Goal: Task Accomplishment & Management: Manage account settings

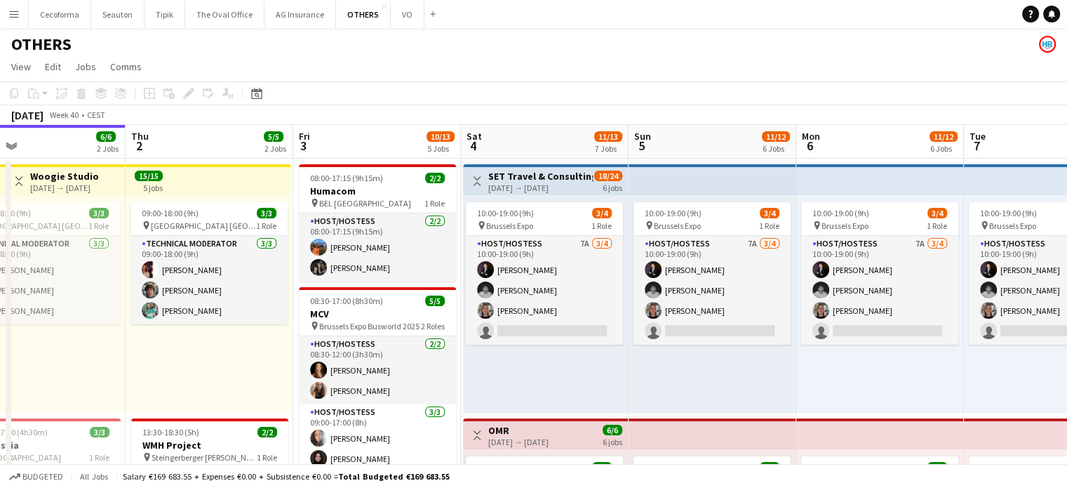
scroll to position [0, 559]
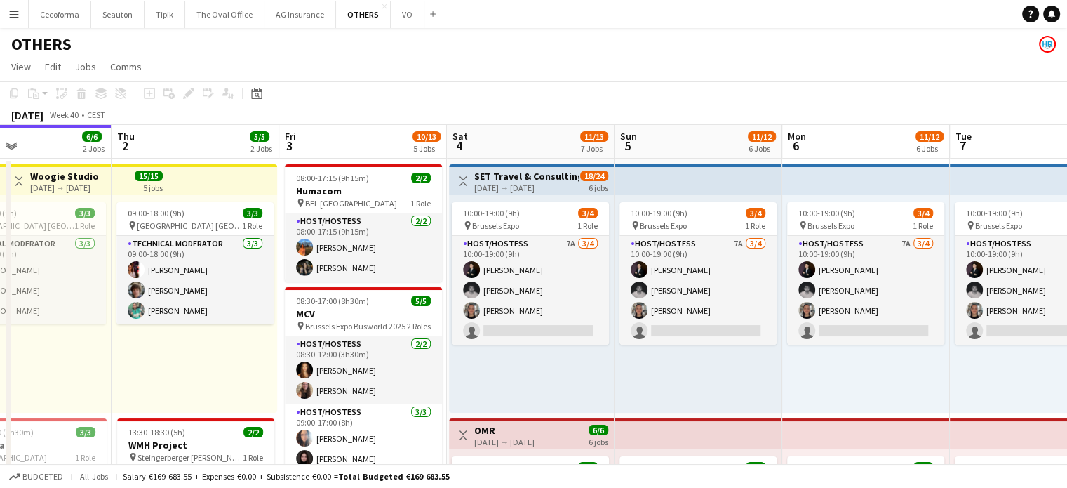
drag, startPoint x: 401, startPoint y: 368, endPoint x: 216, endPoint y: 354, distance: 185.8
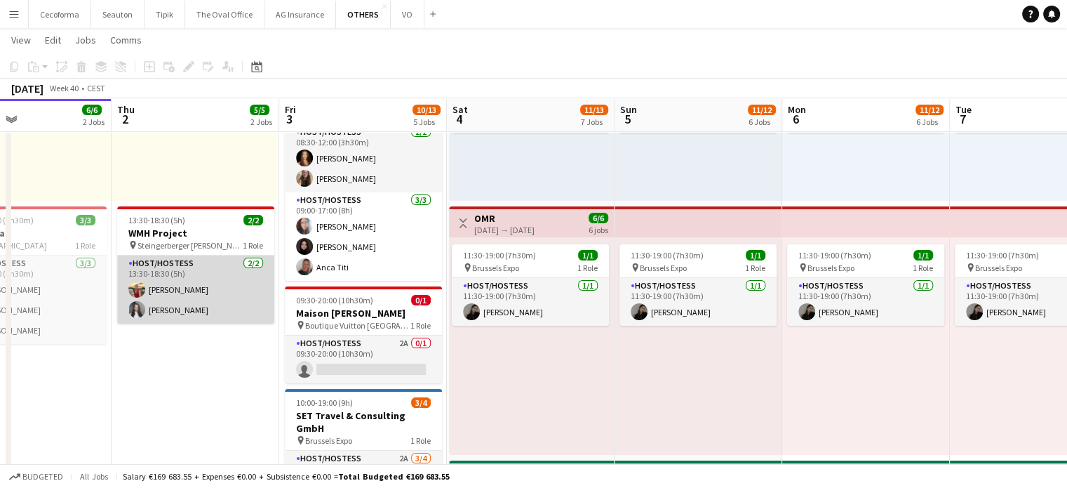
scroll to position [0, 0]
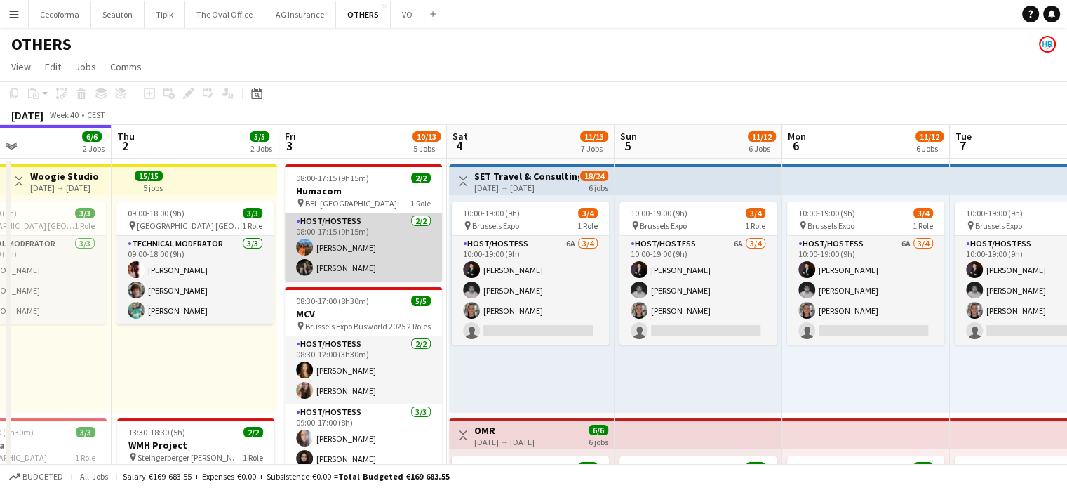
click at [337, 271] on app-card-role "Host/Hostess [DATE] 08:00-17:15 (9h15m) [PERSON_NAME] Louissi [PERSON_NAME]" at bounding box center [363, 247] width 157 height 68
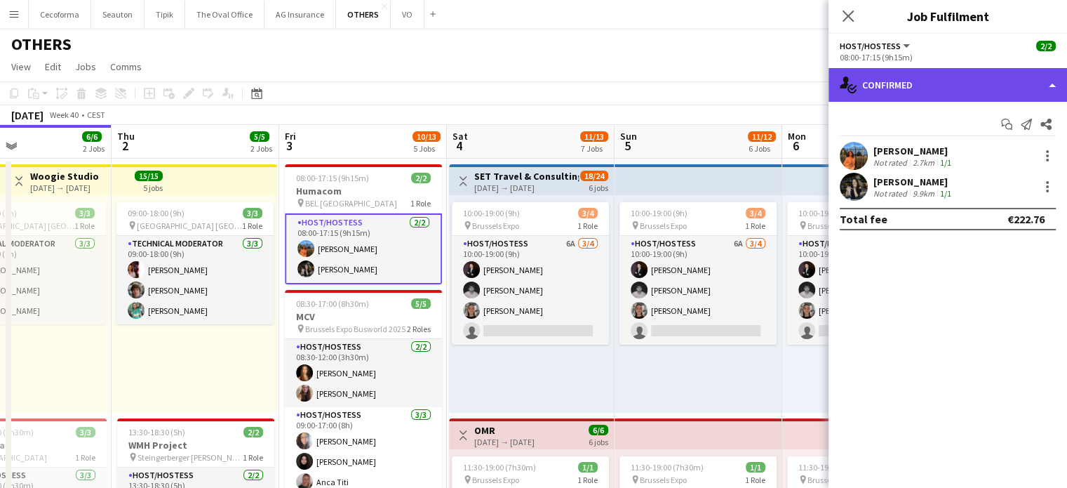
click at [1051, 84] on div "single-neutral-actions-check-2 Confirmed" at bounding box center [948, 85] width 239 height 34
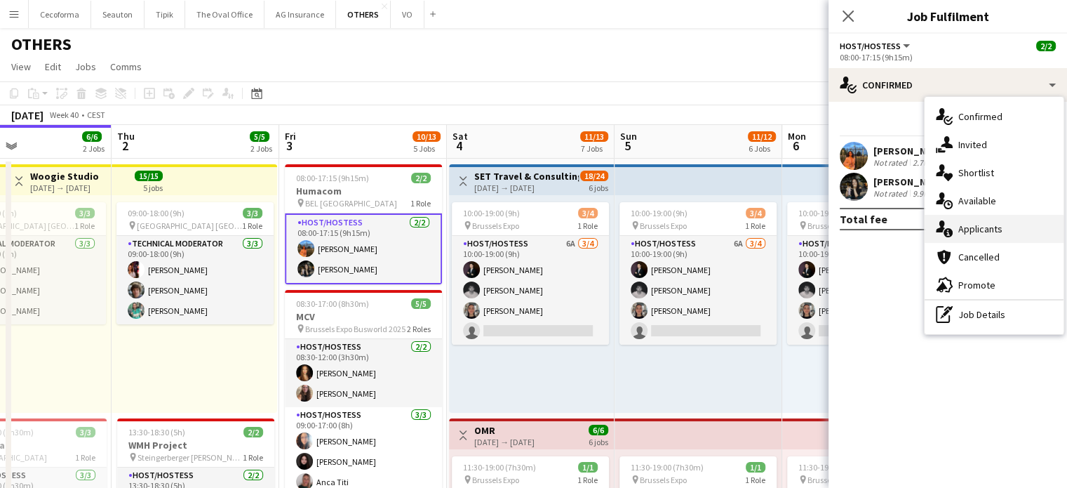
click at [983, 225] on span "Applicants" at bounding box center [981, 228] width 44 height 13
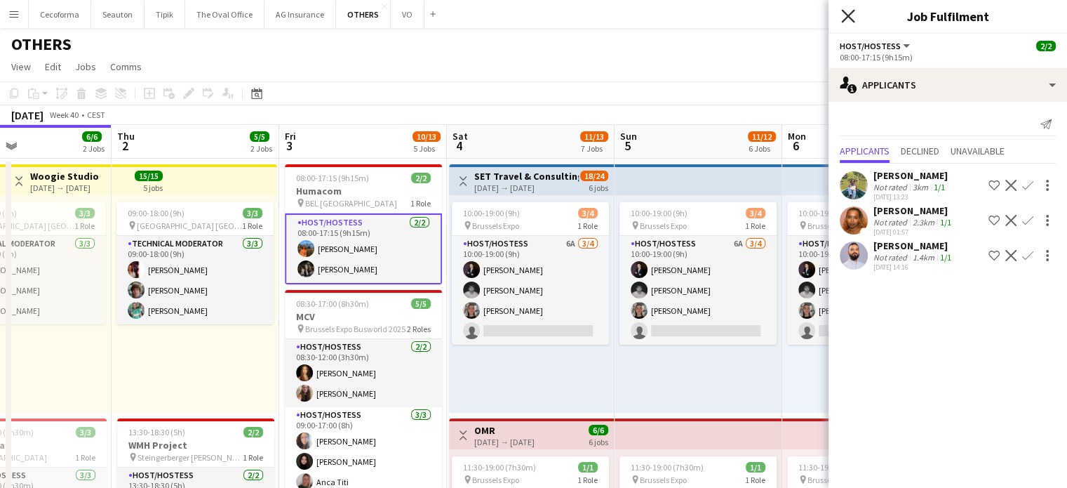
click at [846, 16] on icon "Close pop-in" at bounding box center [847, 15] width 13 height 13
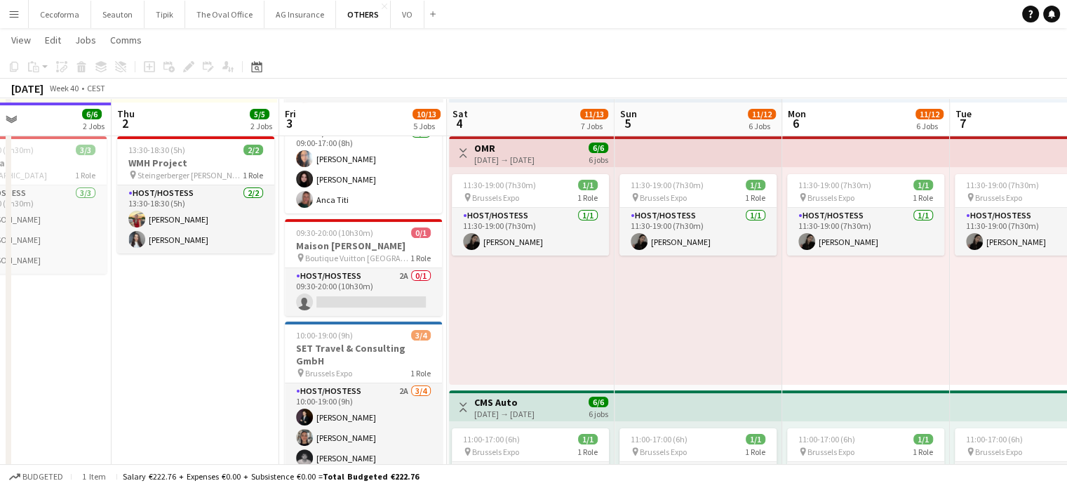
scroll to position [351, 0]
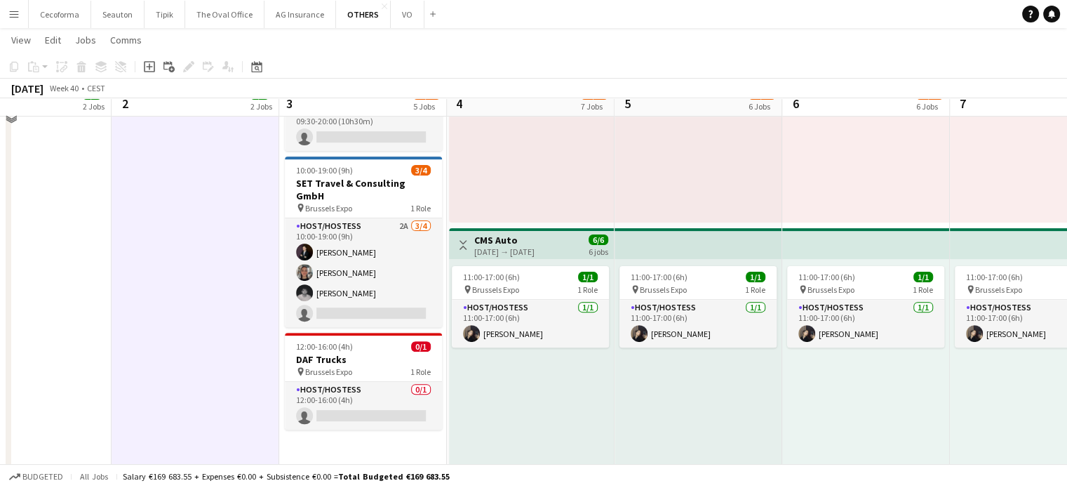
scroll to position [421, 0]
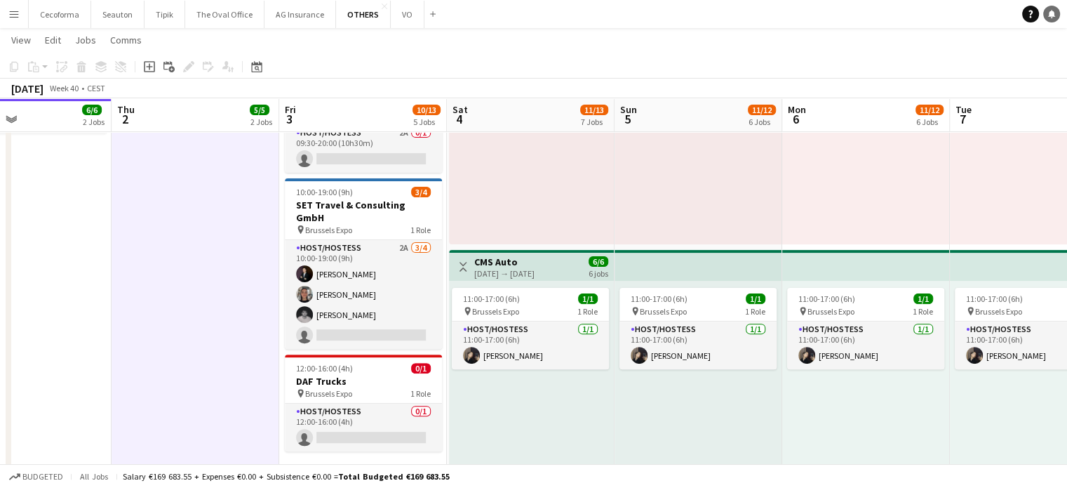
click at [1056, 11] on link "Notifications" at bounding box center [1052, 14] width 17 height 17
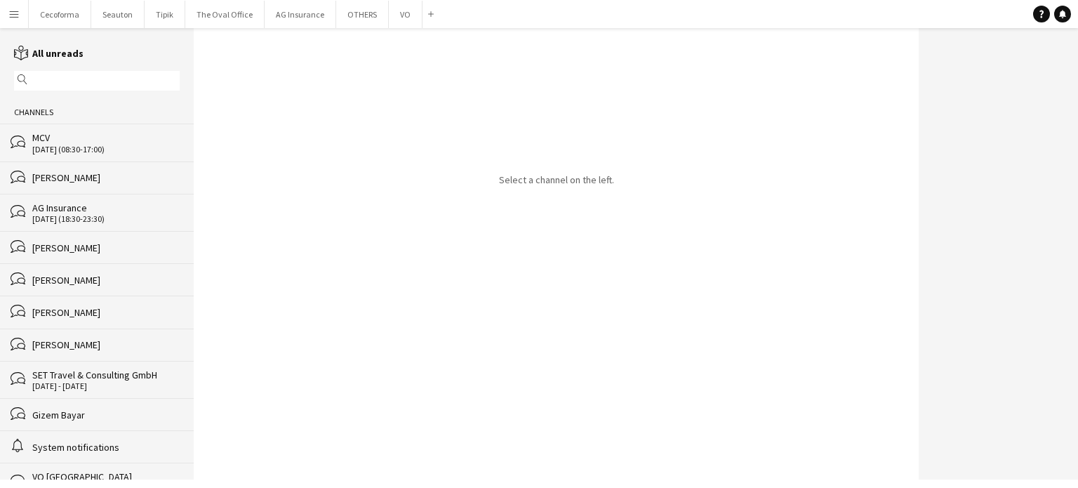
click at [59, 347] on div "[PERSON_NAME]" at bounding box center [105, 344] width 147 height 13
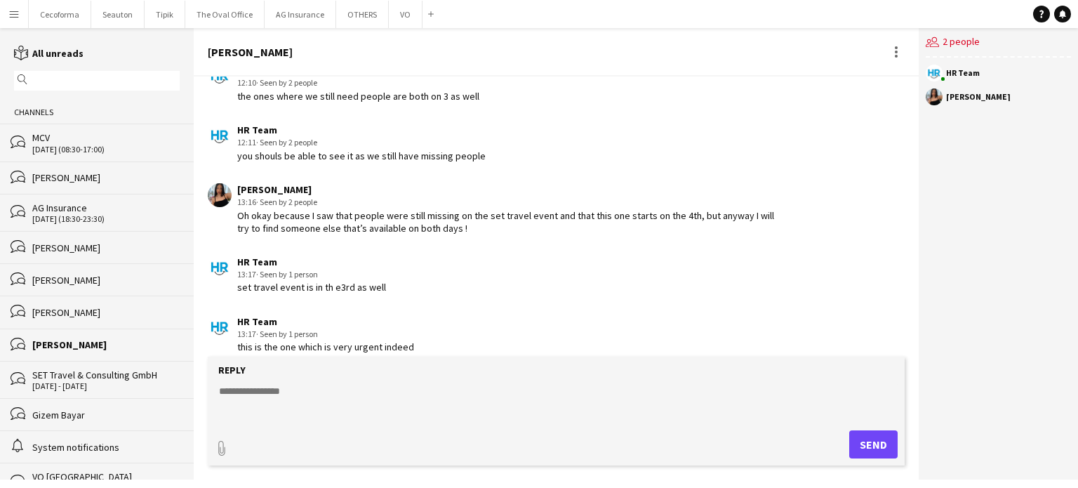
scroll to position [1684, 0]
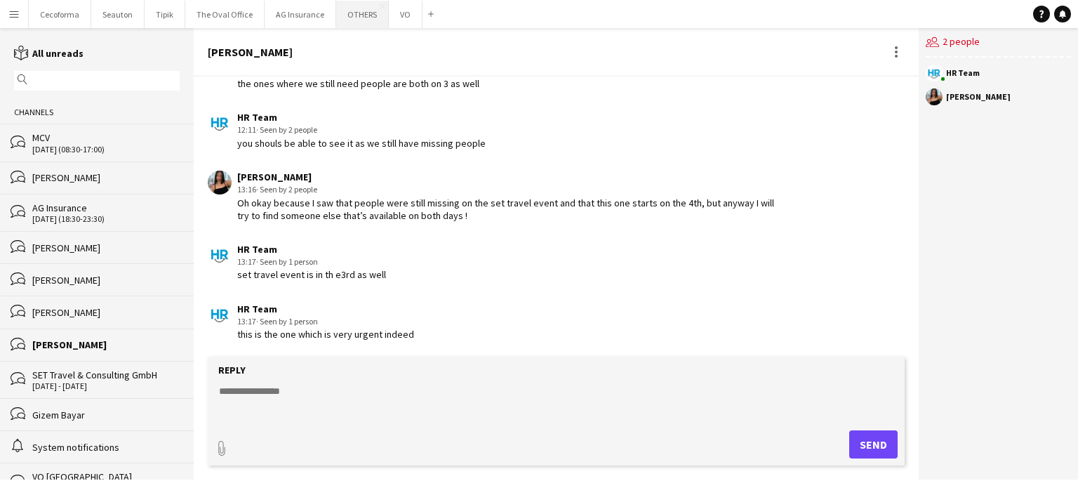
click at [350, 14] on button "OTHERS Close" at bounding box center [362, 14] width 53 height 27
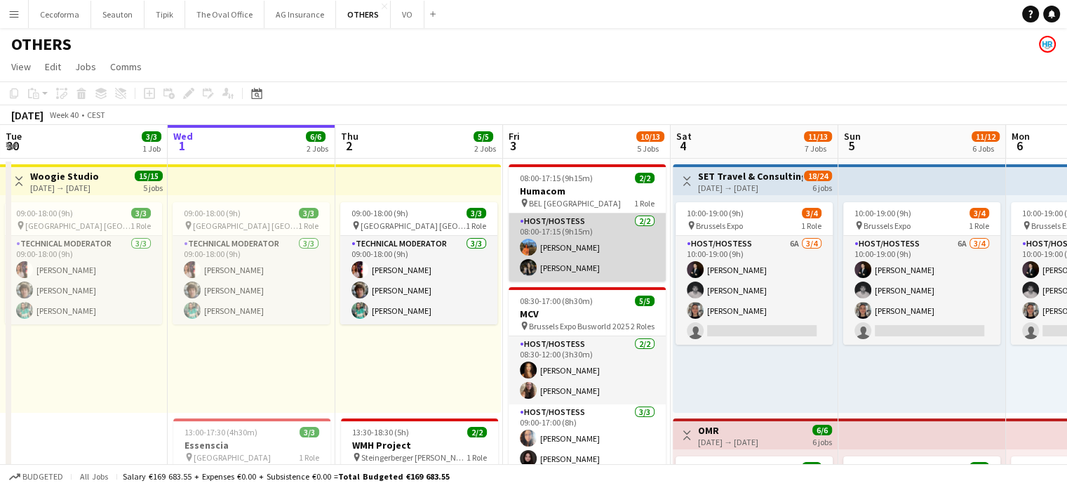
click at [606, 234] on app-card-role "Host/Hostess [DATE] 08:00-17:15 (9h15m) [PERSON_NAME] Louissi [PERSON_NAME]" at bounding box center [587, 247] width 157 height 68
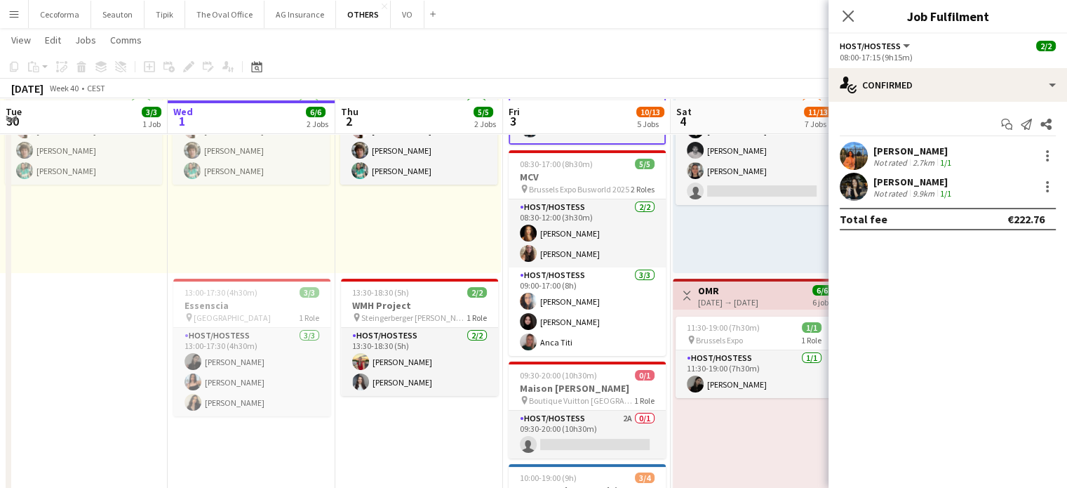
scroll to position [140, 0]
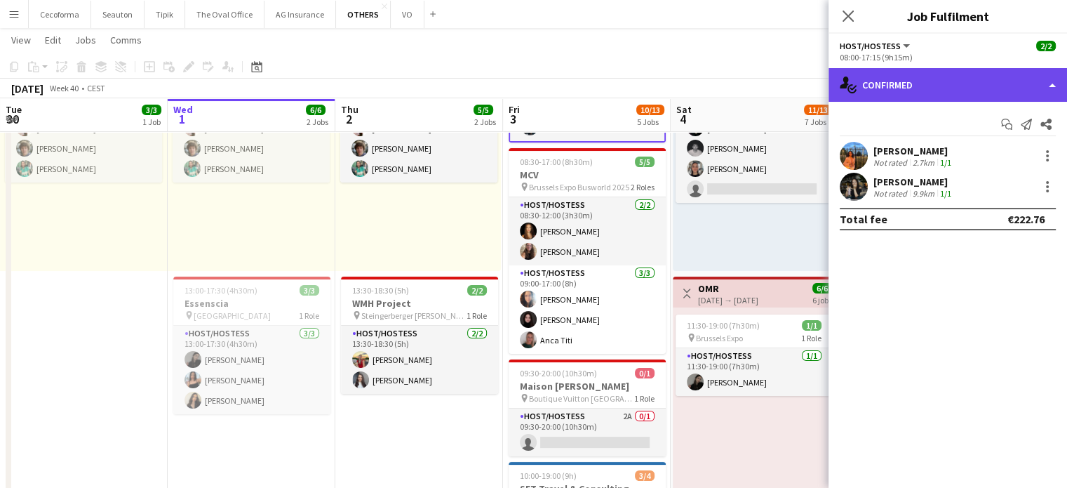
click at [909, 90] on div "single-neutral-actions-check-2 Confirmed" at bounding box center [948, 85] width 239 height 34
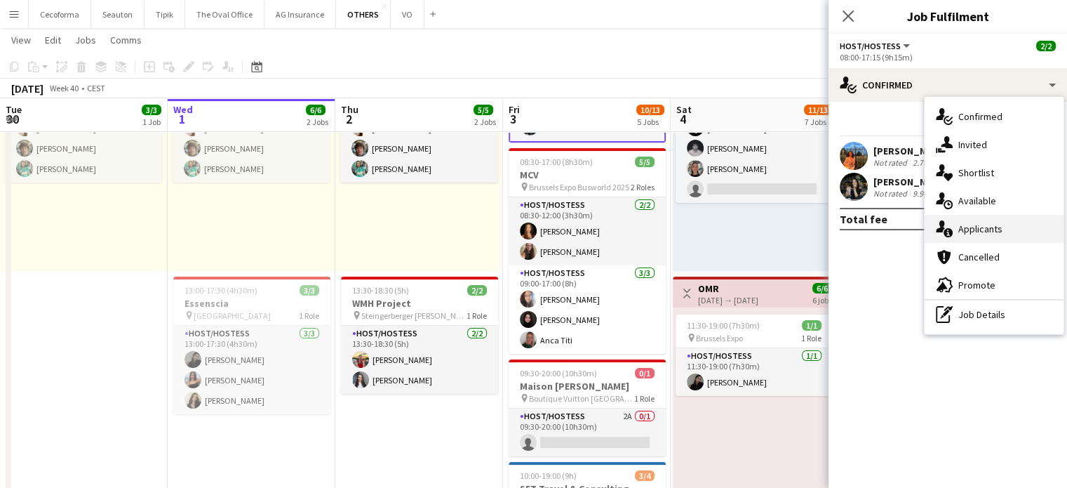
click at [961, 232] on span "Applicants" at bounding box center [981, 228] width 44 height 13
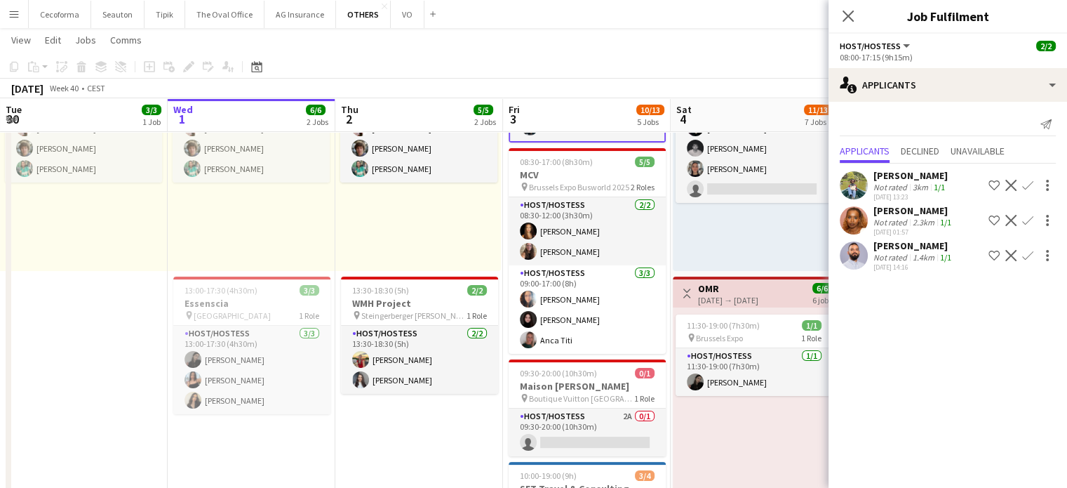
click at [851, 207] on app-user-avatar at bounding box center [854, 220] width 28 height 28
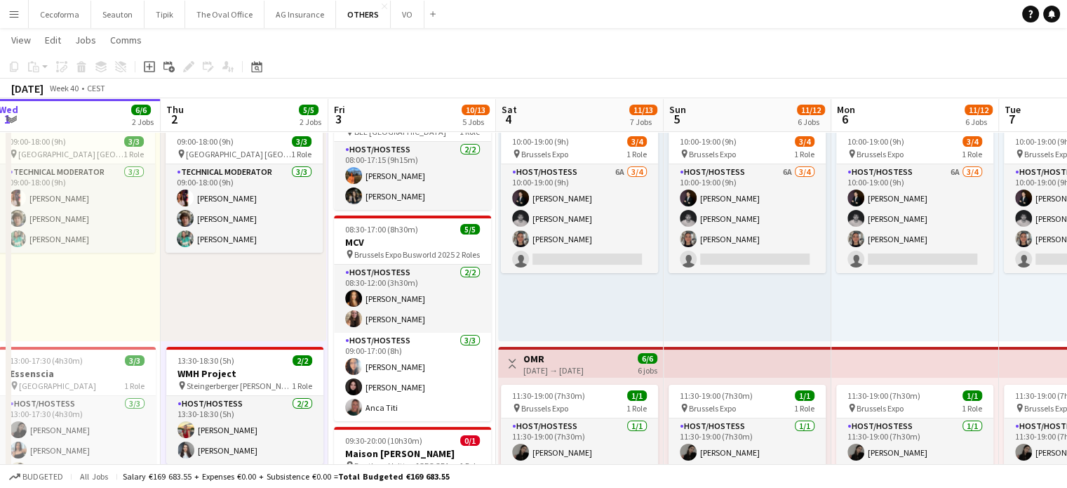
scroll to position [0, 514]
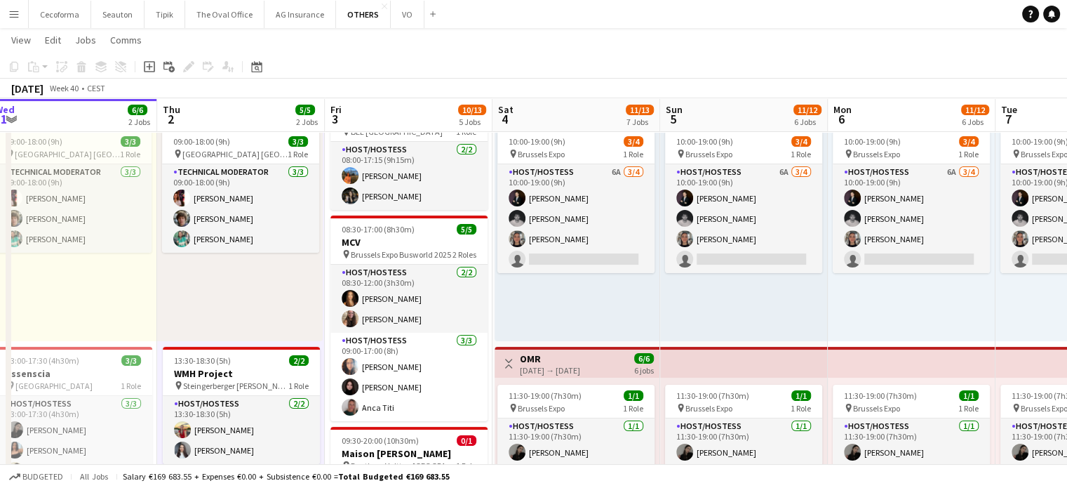
drag, startPoint x: 853, startPoint y: 324, endPoint x: 674, endPoint y: 266, distance: 187.3
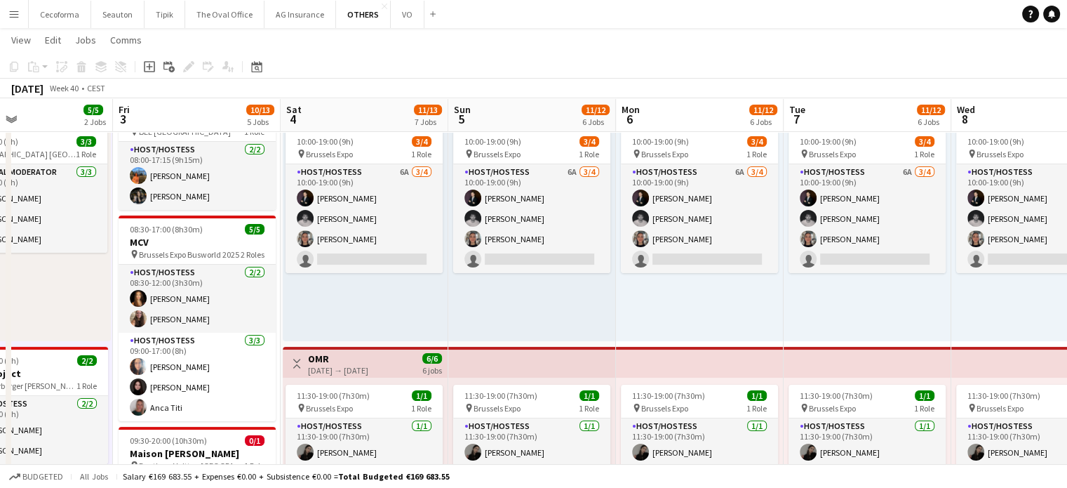
drag, startPoint x: 792, startPoint y: 300, endPoint x: 578, endPoint y: 279, distance: 215.8
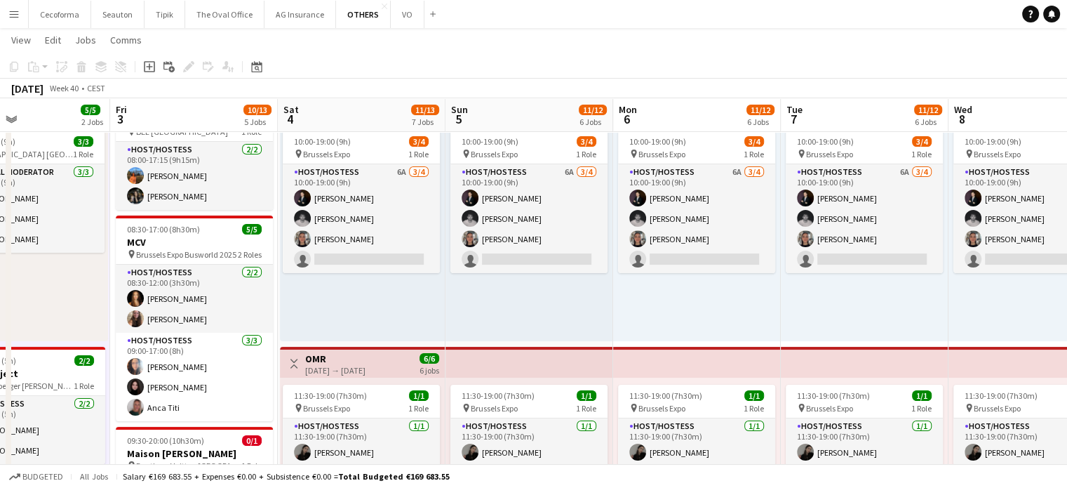
drag, startPoint x: 802, startPoint y: 321, endPoint x: 691, endPoint y: 314, distance: 111.1
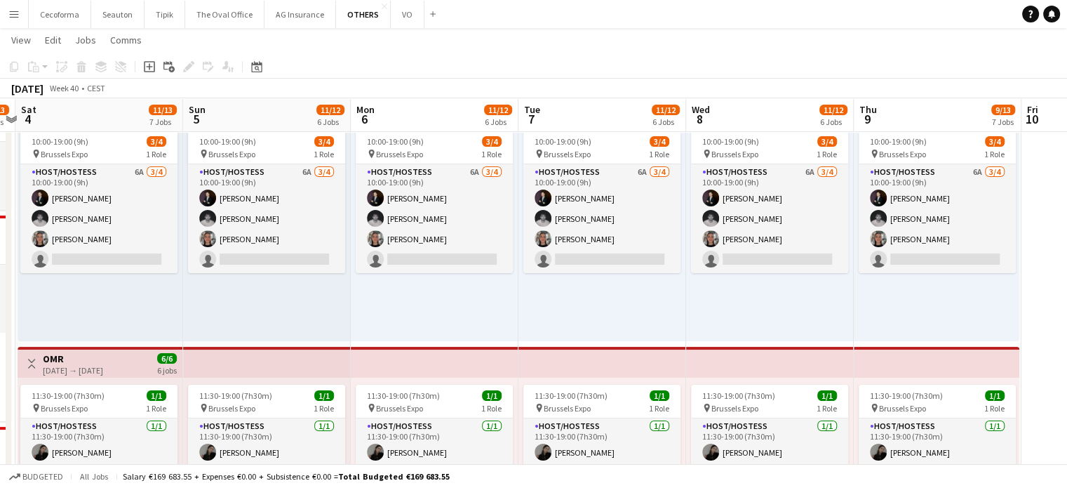
scroll to position [0, 401]
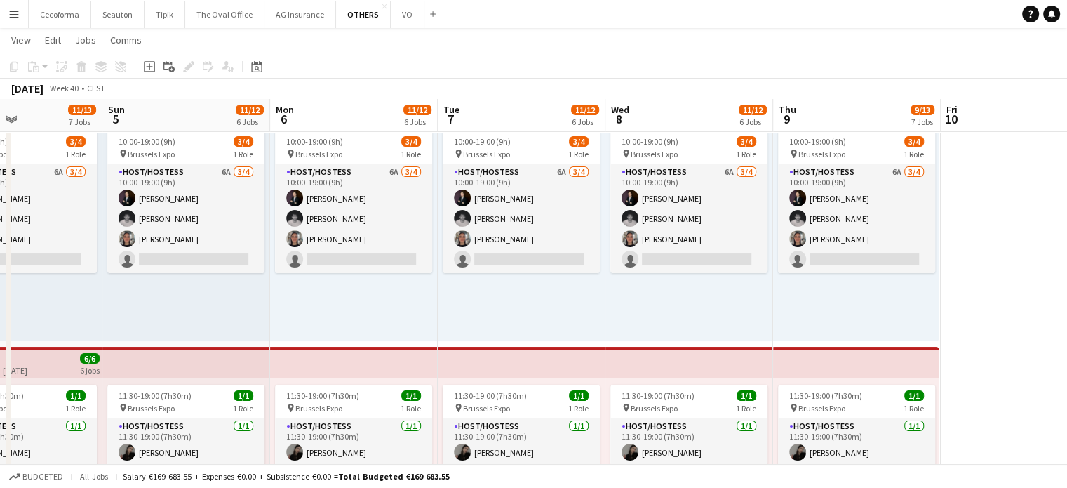
drag, startPoint x: 860, startPoint y: 343, endPoint x: 629, endPoint y: 307, distance: 234.5
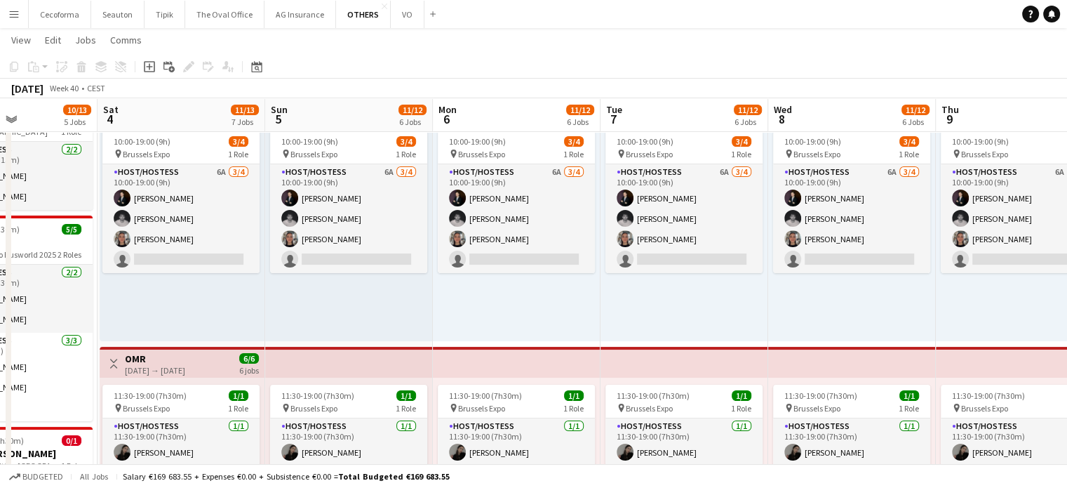
drag, startPoint x: 589, startPoint y: 291, endPoint x: 932, endPoint y: 322, distance: 344.6
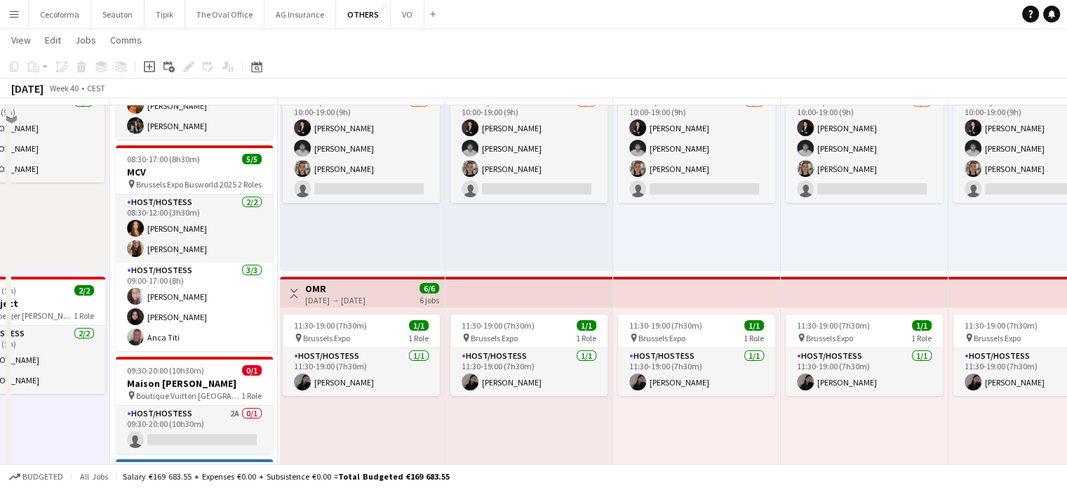
scroll to position [70, 0]
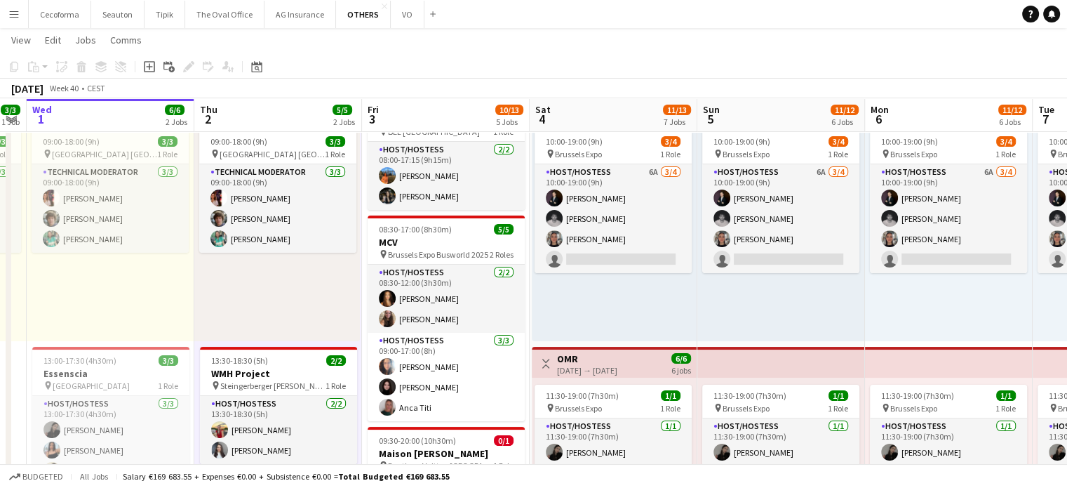
drag, startPoint x: 378, startPoint y: 319, endPoint x: 633, endPoint y: 347, distance: 256.3
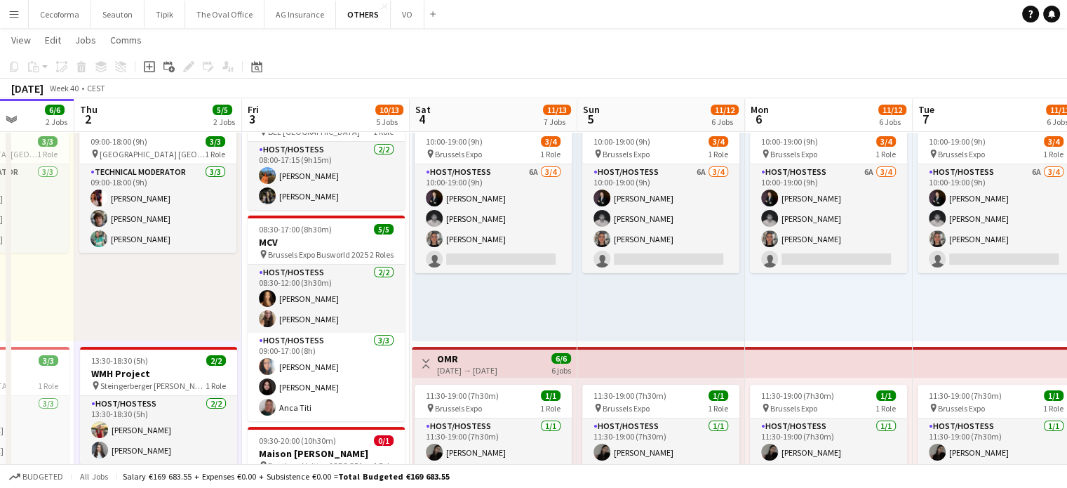
scroll to position [0, 480]
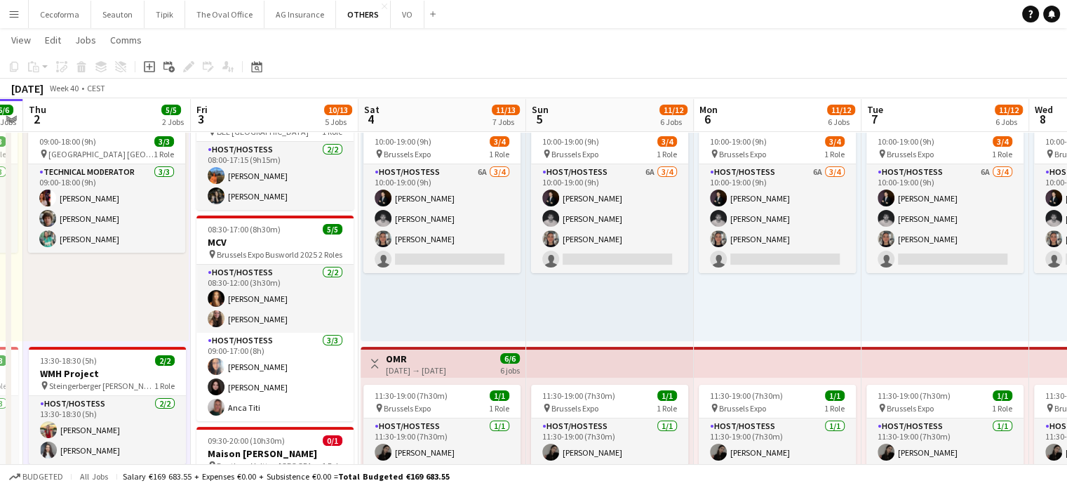
drag, startPoint x: 928, startPoint y: 297, endPoint x: 754, endPoint y: 237, distance: 184.9
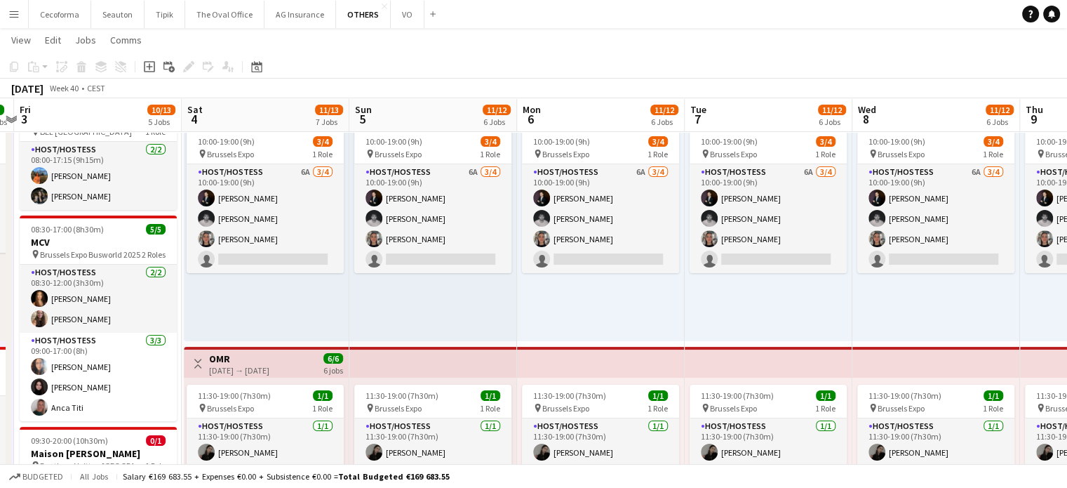
scroll to position [0, 346]
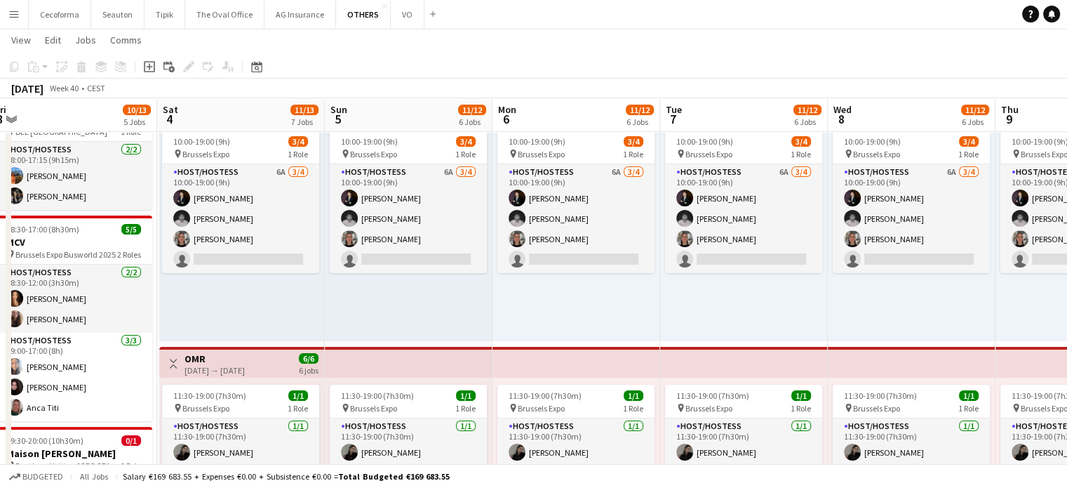
drag, startPoint x: 775, startPoint y: 288, endPoint x: 573, endPoint y: 241, distance: 206.8
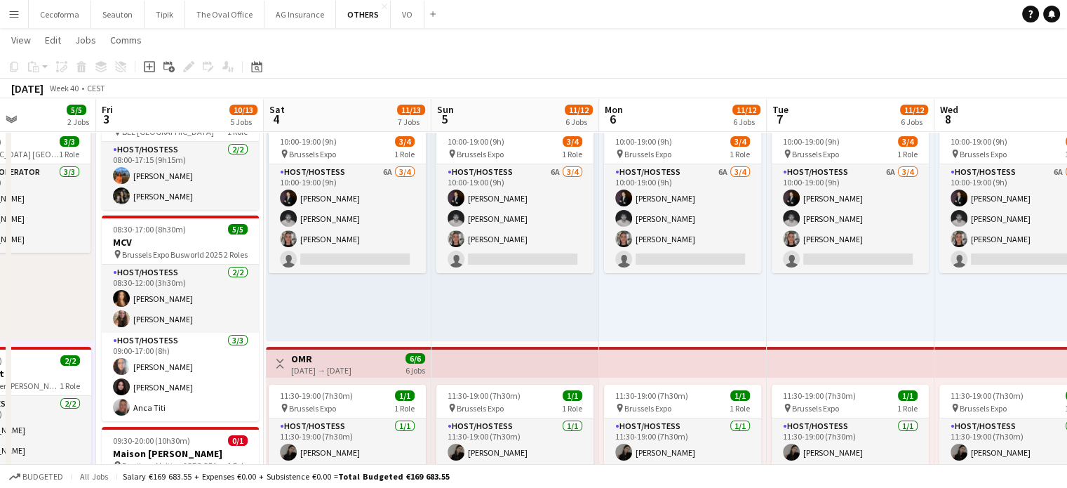
drag, startPoint x: 710, startPoint y: 314, endPoint x: 987, endPoint y: 406, distance: 292.3
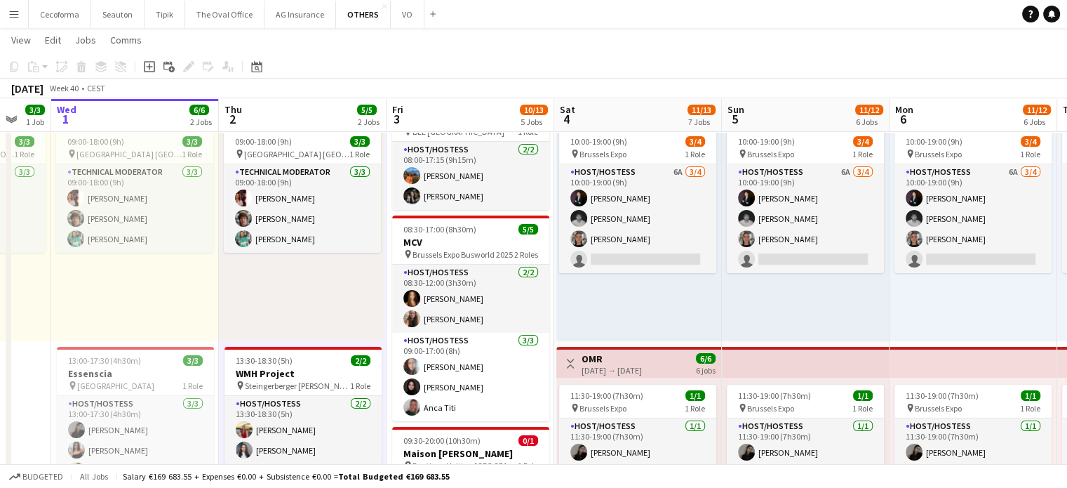
scroll to position [0, 446]
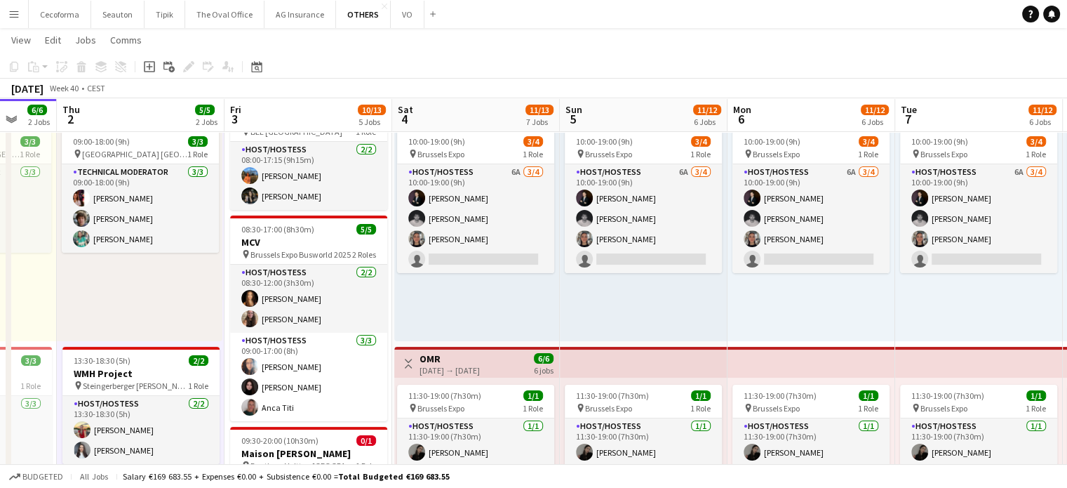
drag, startPoint x: 522, startPoint y: 327, endPoint x: 648, endPoint y: 334, distance: 126.5
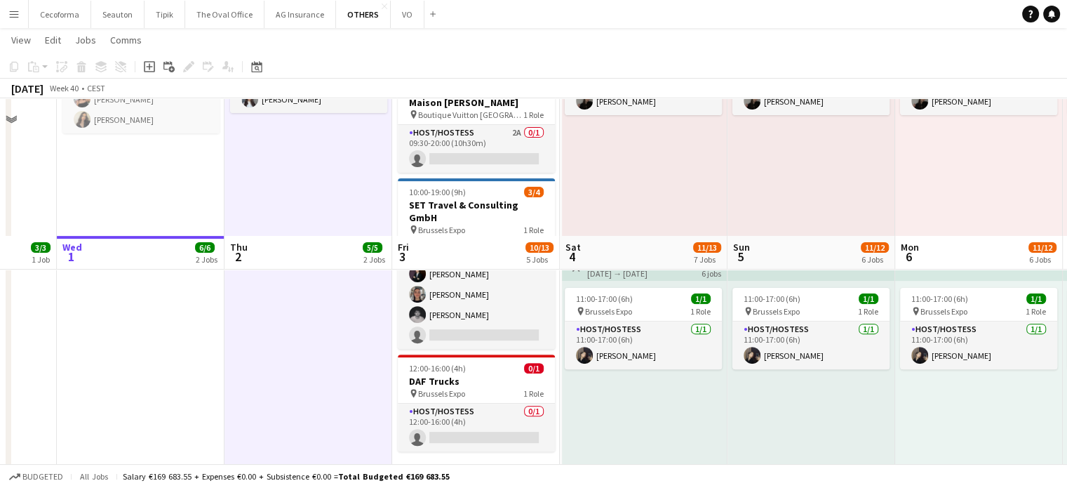
scroll to position [842, 0]
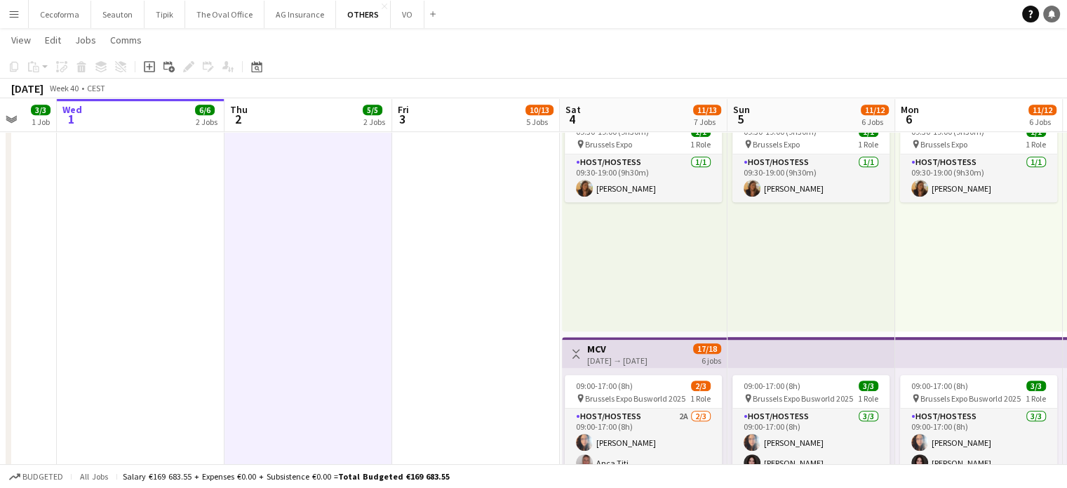
click at [1051, 11] on icon at bounding box center [1052, 13] width 7 height 7
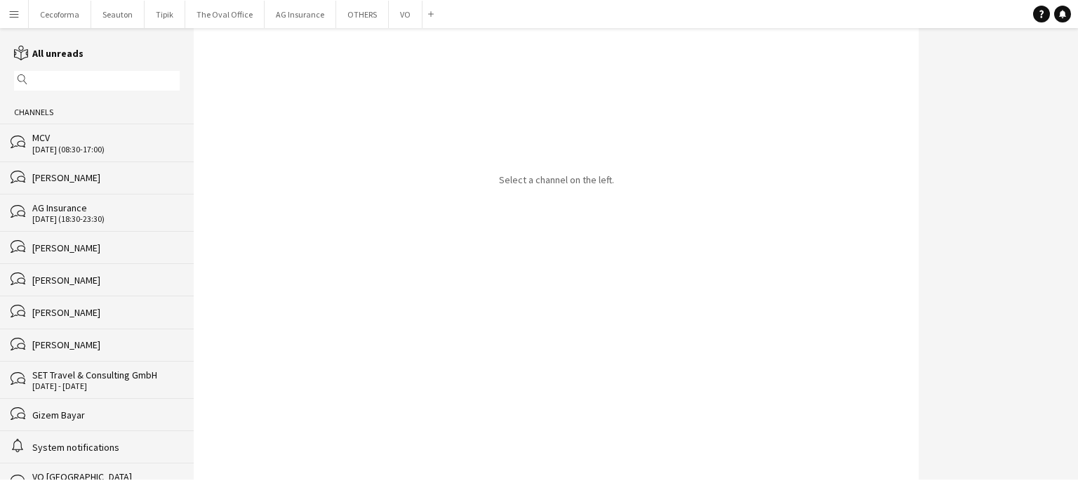
click at [75, 346] on div "[PERSON_NAME]" at bounding box center [105, 344] width 147 height 13
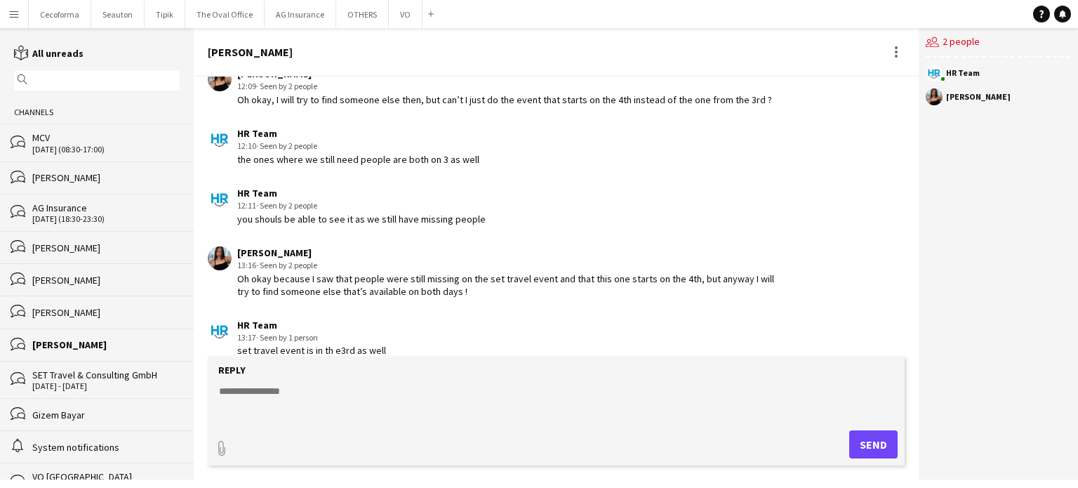
scroll to position [1672, 0]
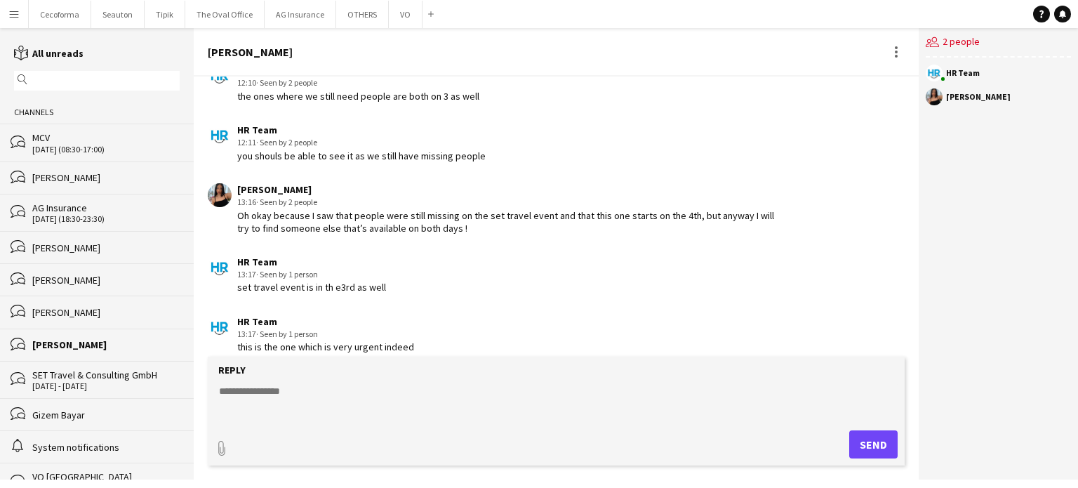
click at [294, 385] on textarea at bounding box center [559, 402] width 683 height 36
type textarea "**********"
click at [886, 441] on button "Send" at bounding box center [873, 444] width 48 height 28
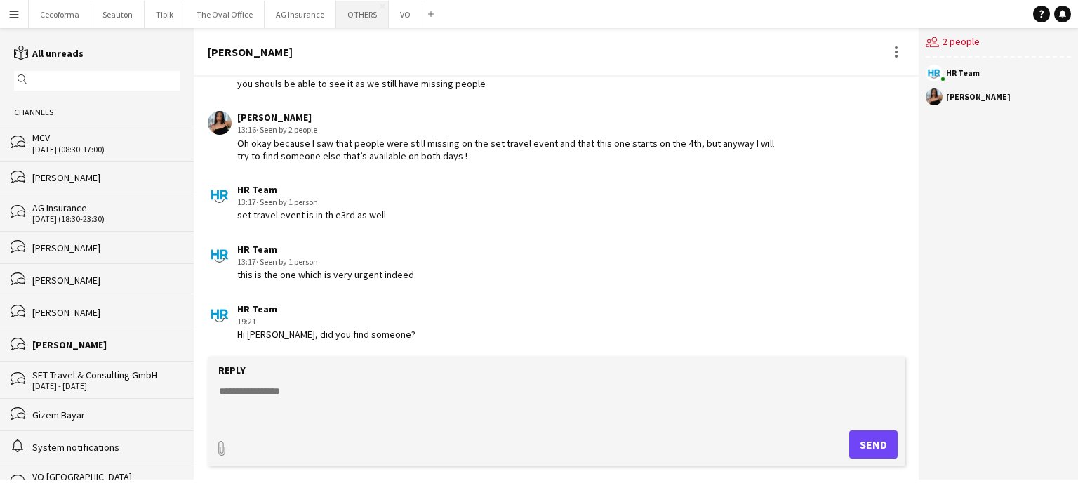
click at [354, 15] on button "OTHERS Close" at bounding box center [362, 14] width 53 height 27
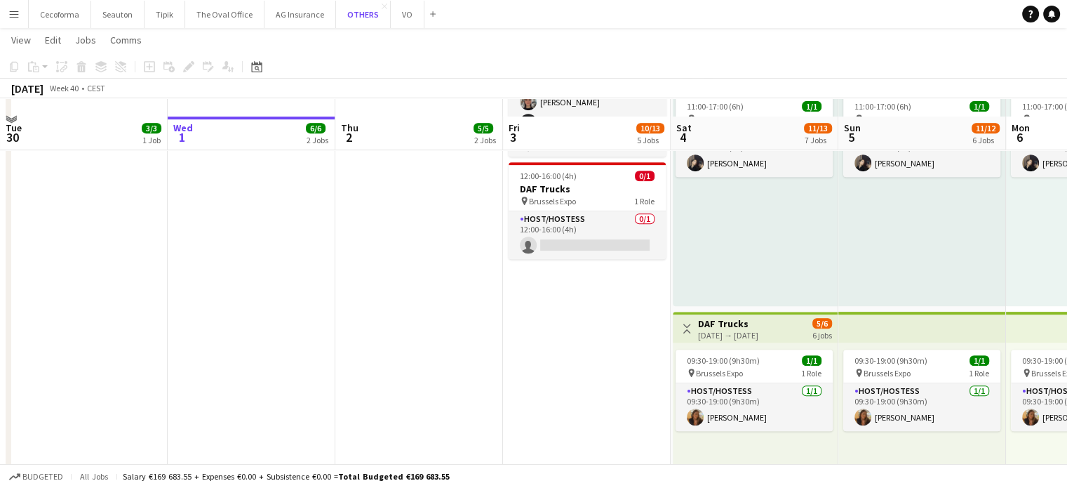
scroll to position [632, 0]
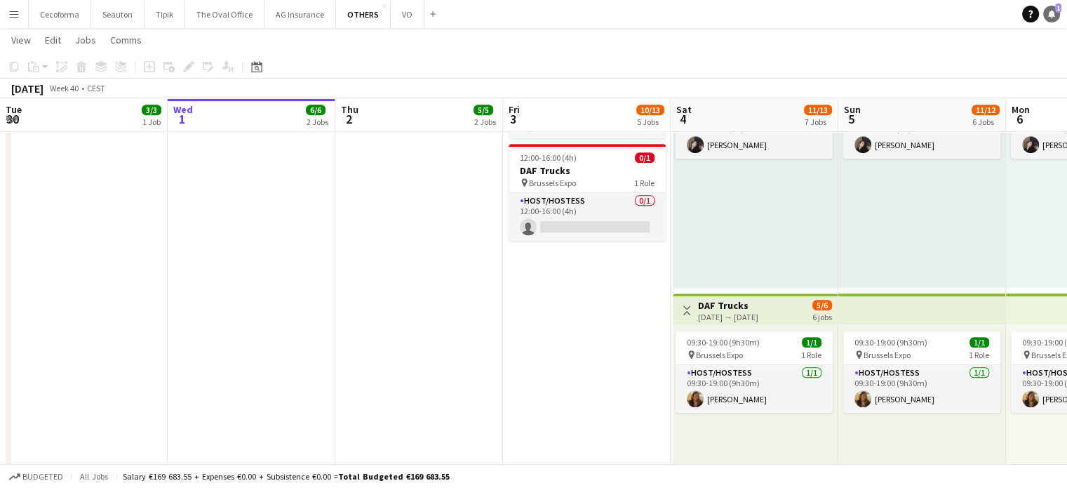
click at [1049, 13] on icon "Notifications" at bounding box center [1052, 14] width 8 height 8
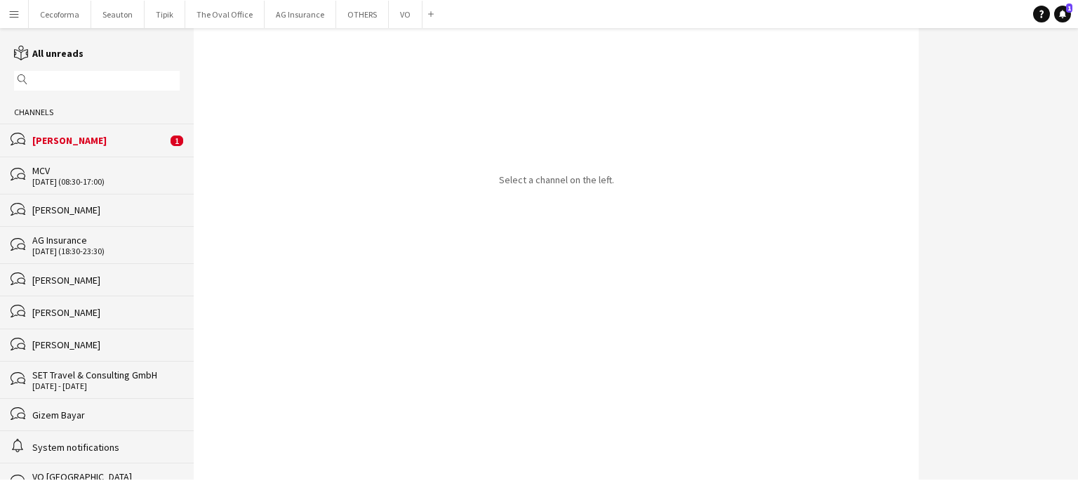
click at [76, 141] on div "[PERSON_NAME]" at bounding box center [99, 140] width 135 height 13
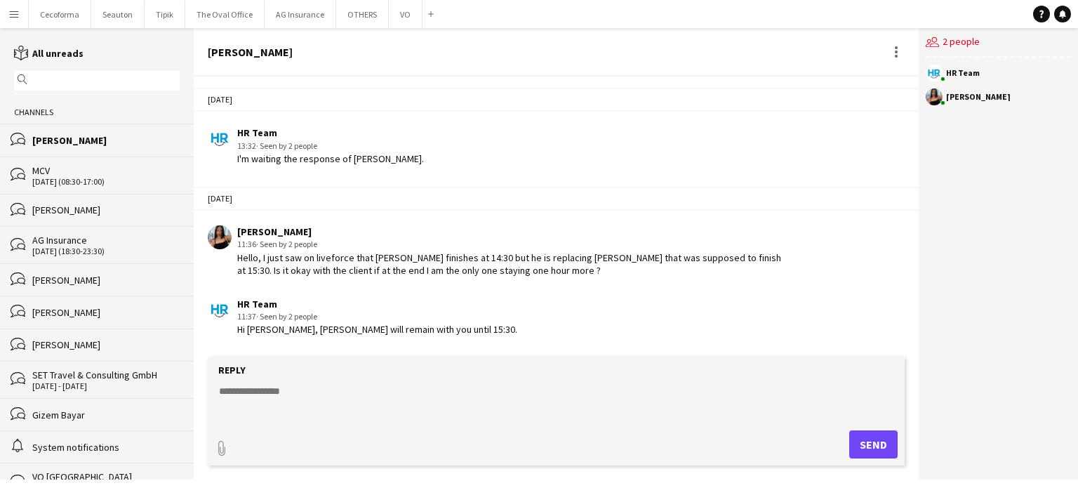
scroll to position [1684, 0]
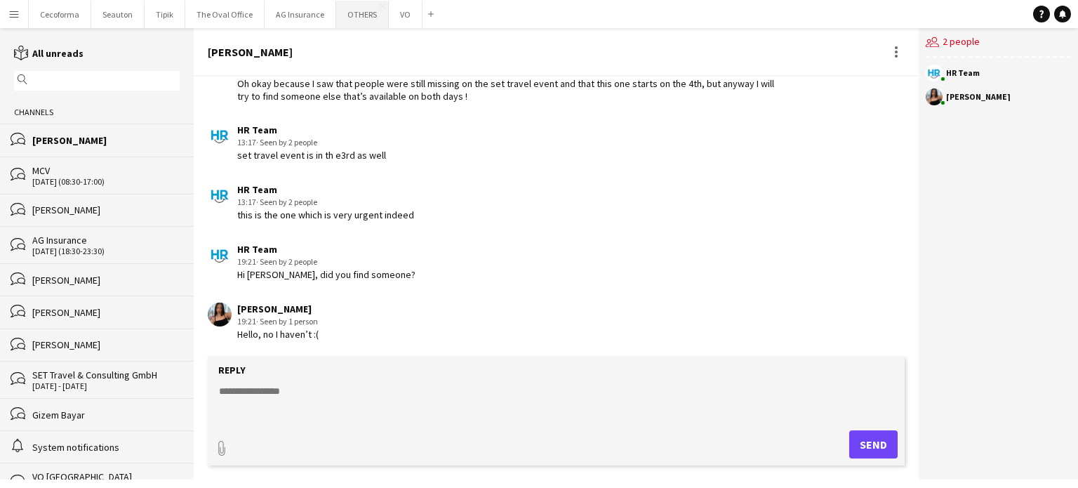
click at [359, 13] on button "OTHERS Close" at bounding box center [362, 14] width 53 height 27
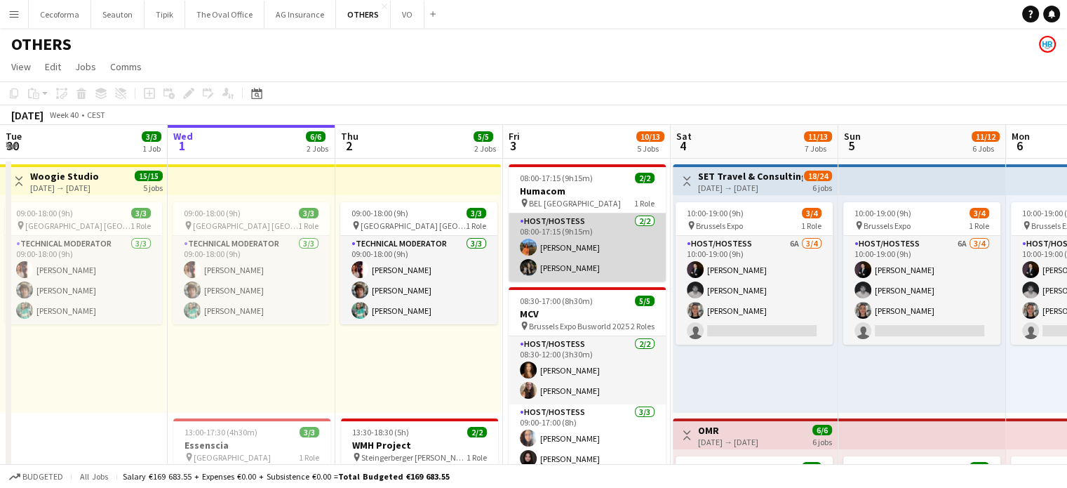
click at [590, 242] on app-card-role "Host/Hostess [DATE] 08:00-17:15 (9h15m) [PERSON_NAME] Louissi [PERSON_NAME]" at bounding box center [587, 247] width 157 height 68
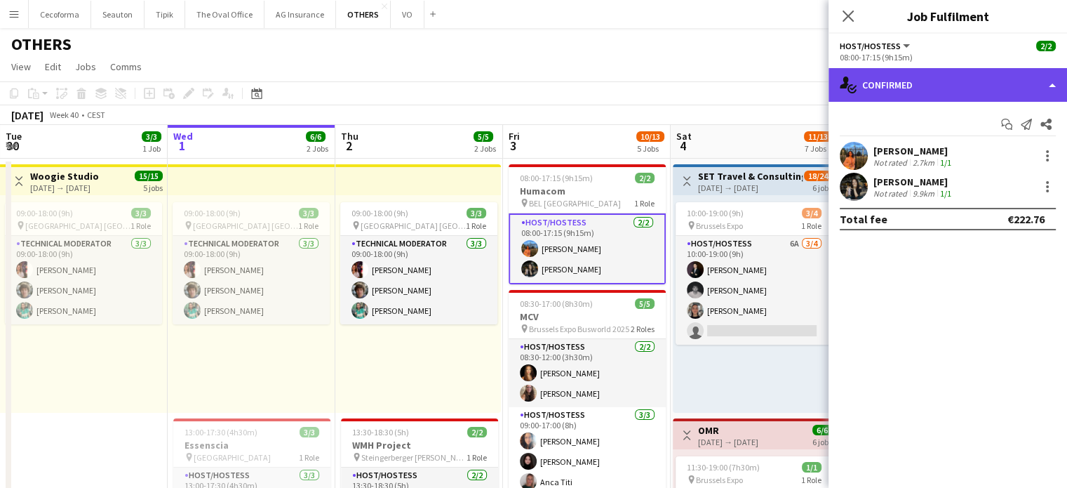
click at [894, 100] on div "single-neutral-actions-check-2 Confirmed" at bounding box center [948, 85] width 239 height 34
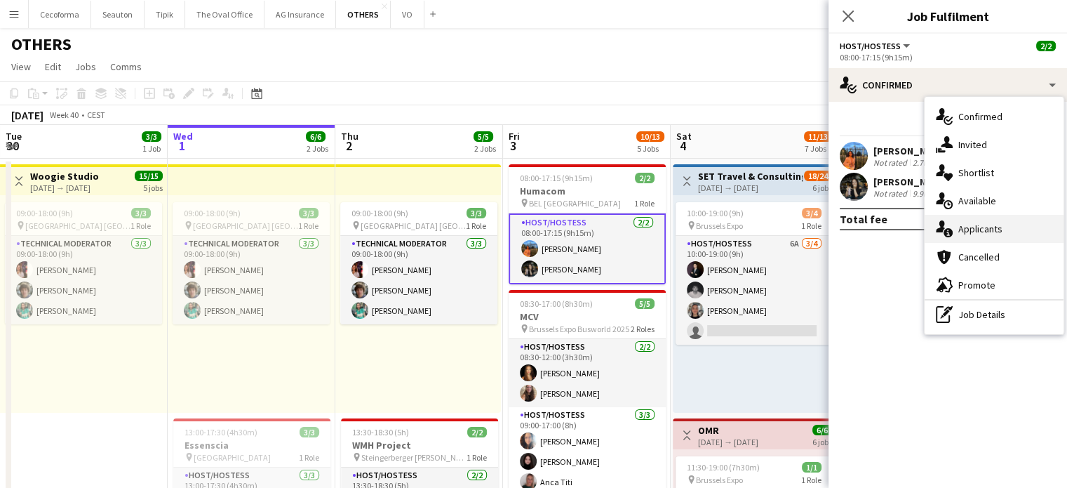
click at [962, 227] on span "Applicants" at bounding box center [981, 228] width 44 height 13
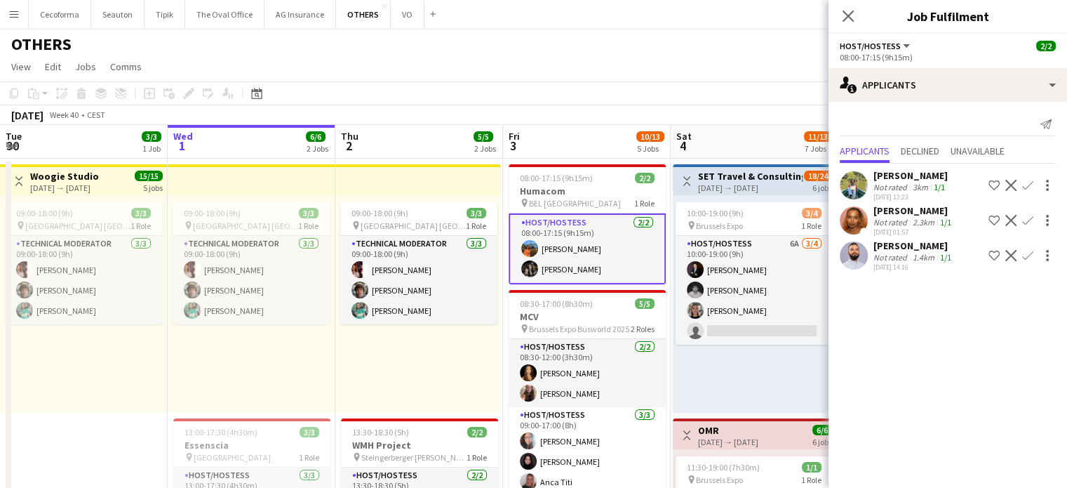
click at [913, 212] on div "[PERSON_NAME]" at bounding box center [914, 210] width 81 height 13
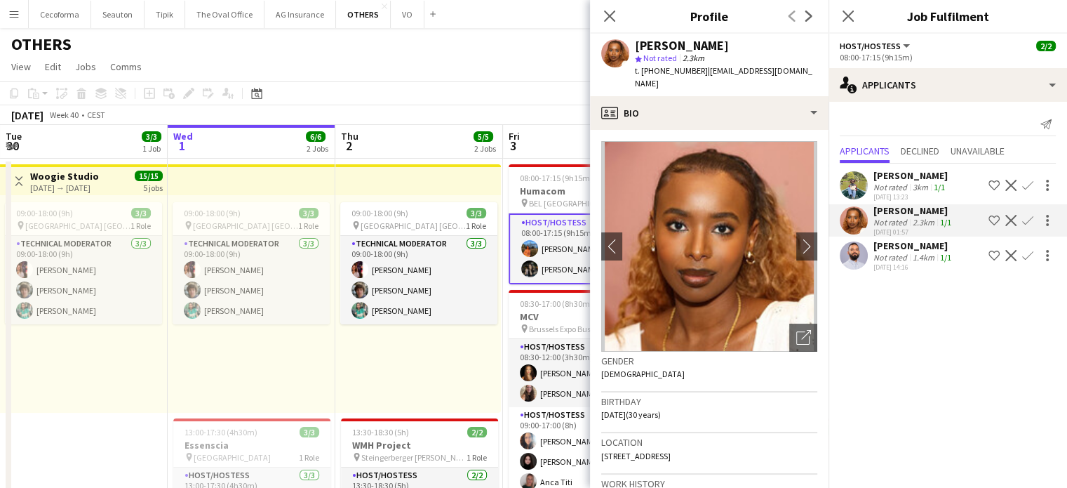
click at [908, 309] on mat-expansion-panel "users2 Applicants Send notification Applicants Declined Unavailable [PERSON_NAM…" at bounding box center [948, 295] width 239 height 386
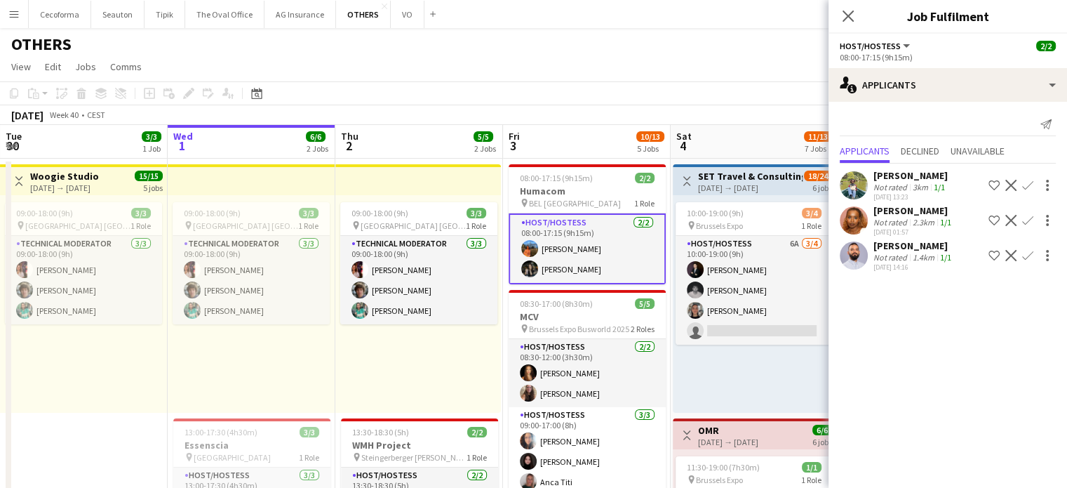
click at [633, 79] on app-page-menu "View Day view expanded Day view collapsed Month view Date picker Jump to [DATE]…" at bounding box center [533, 68] width 1067 height 27
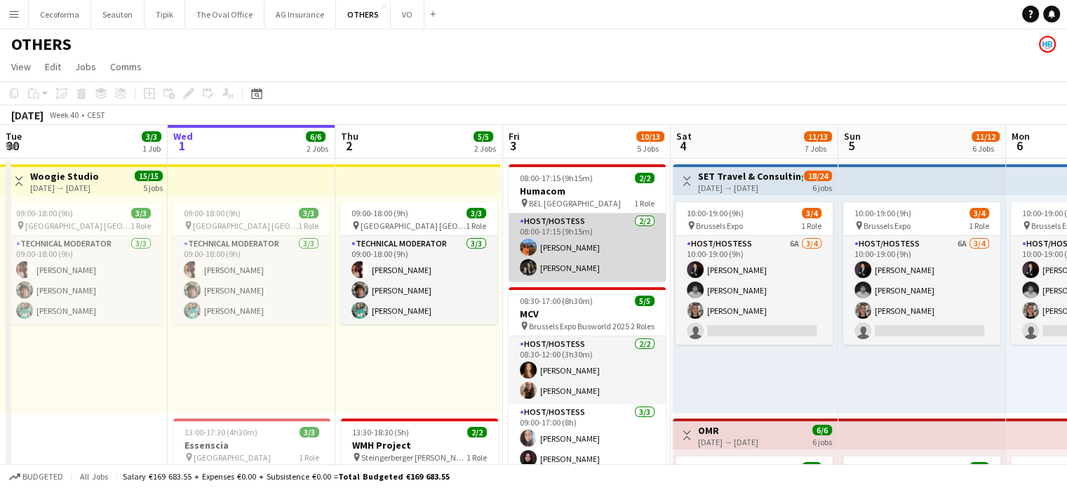
click at [598, 245] on app-card-role "Host/Hostess [DATE] 08:00-17:15 (9h15m) [PERSON_NAME] Louissi [PERSON_NAME]" at bounding box center [587, 247] width 157 height 68
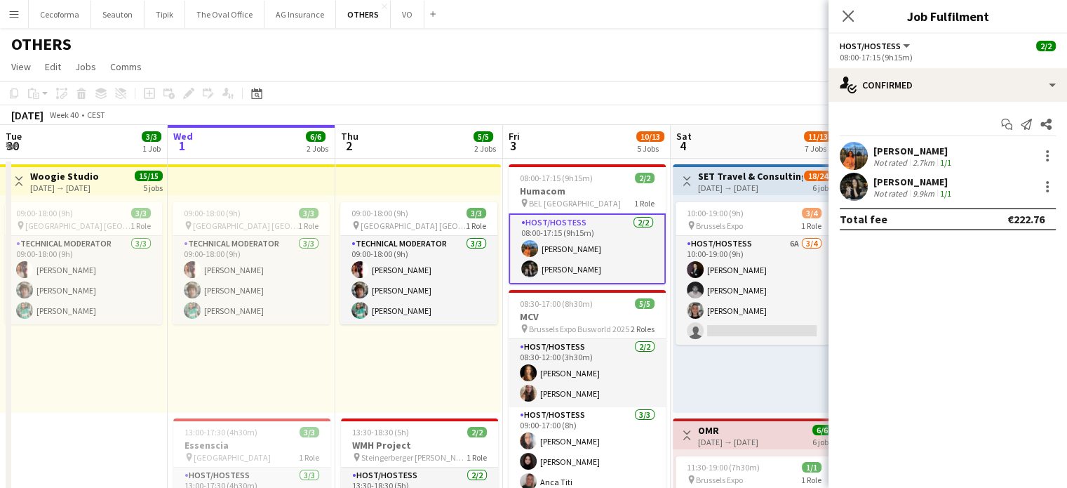
click at [890, 154] on div "[PERSON_NAME]" at bounding box center [914, 151] width 81 height 13
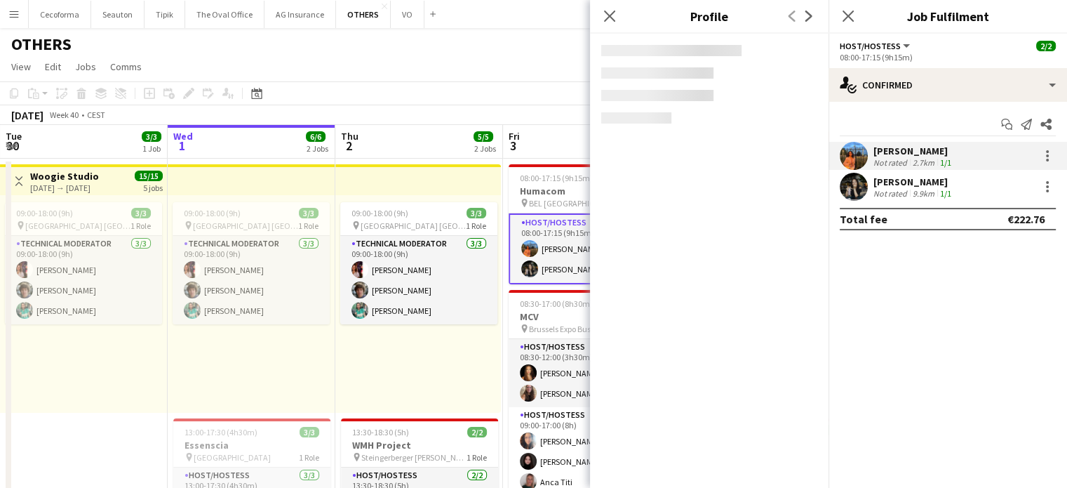
click at [856, 148] on app-user-avatar at bounding box center [854, 156] width 28 height 28
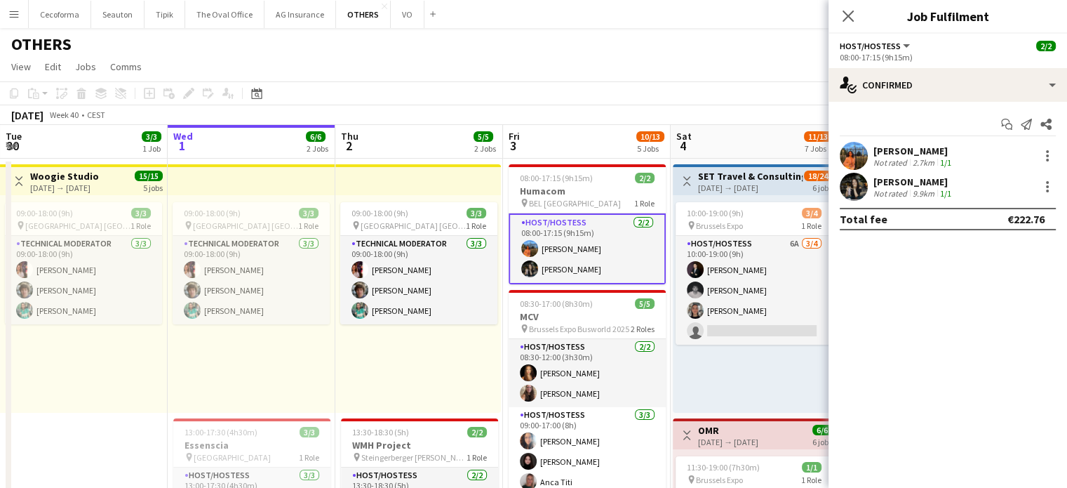
click at [856, 148] on app-user-avatar at bounding box center [854, 156] width 28 height 28
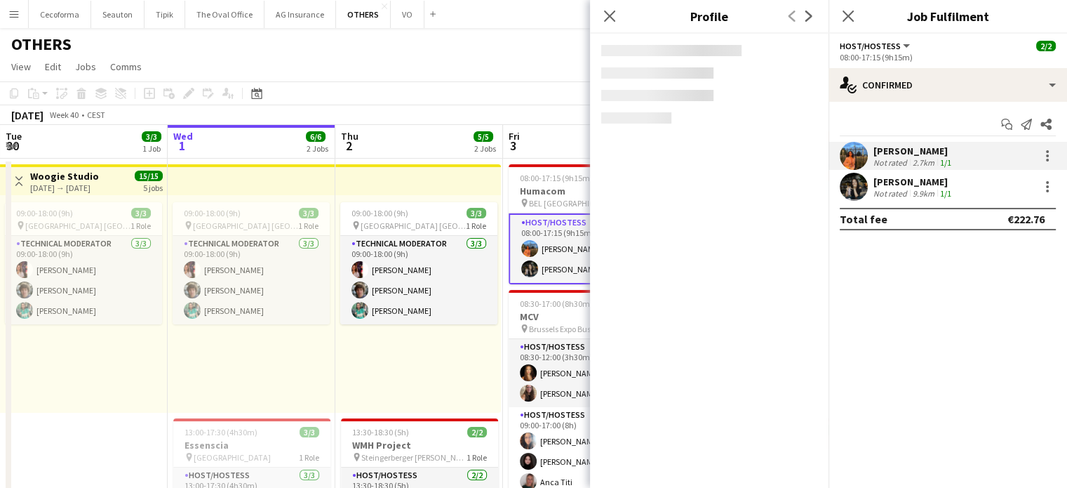
click at [896, 150] on div "[PERSON_NAME]" at bounding box center [914, 151] width 81 height 13
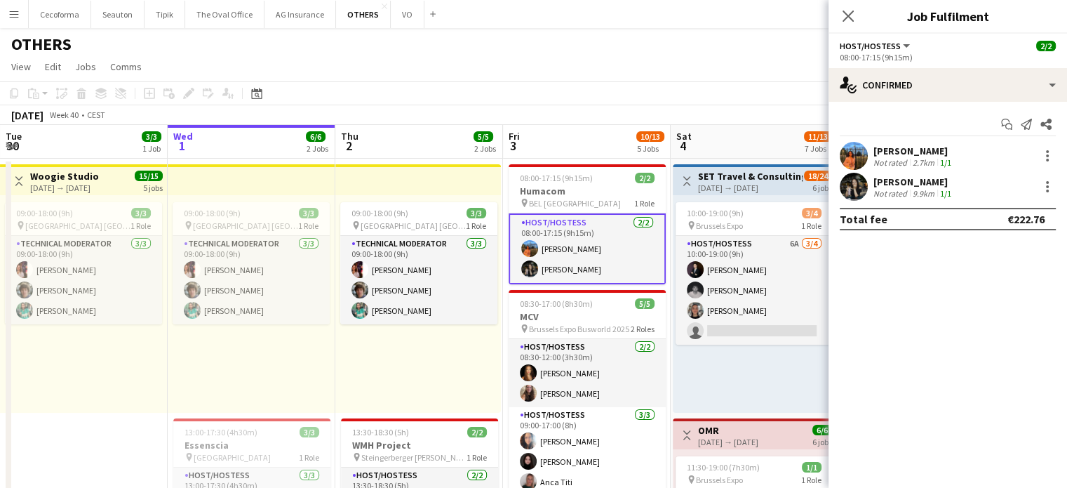
click at [858, 159] on app-user-avatar at bounding box center [854, 156] width 28 height 28
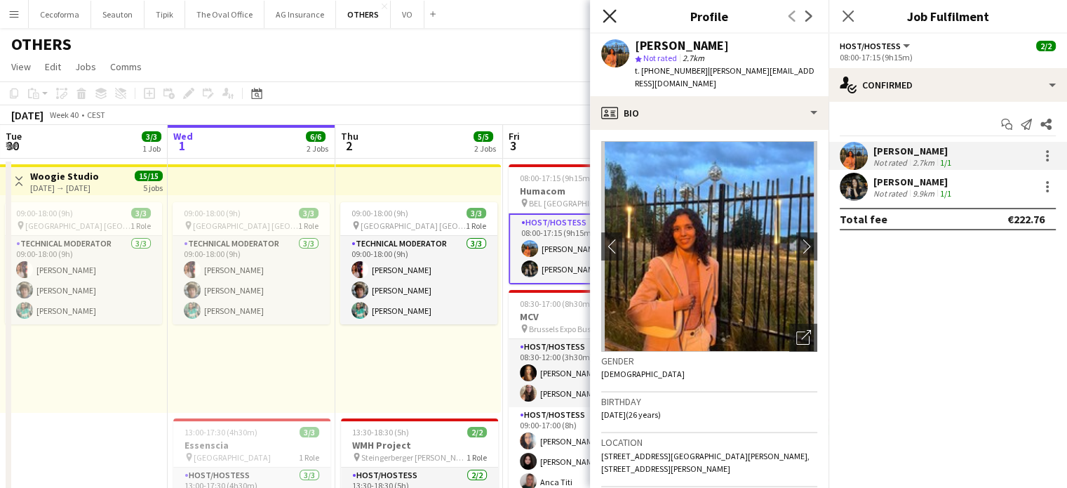
click at [609, 13] on icon "Close pop-in" at bounding box center [609, 15] width 13 height 13
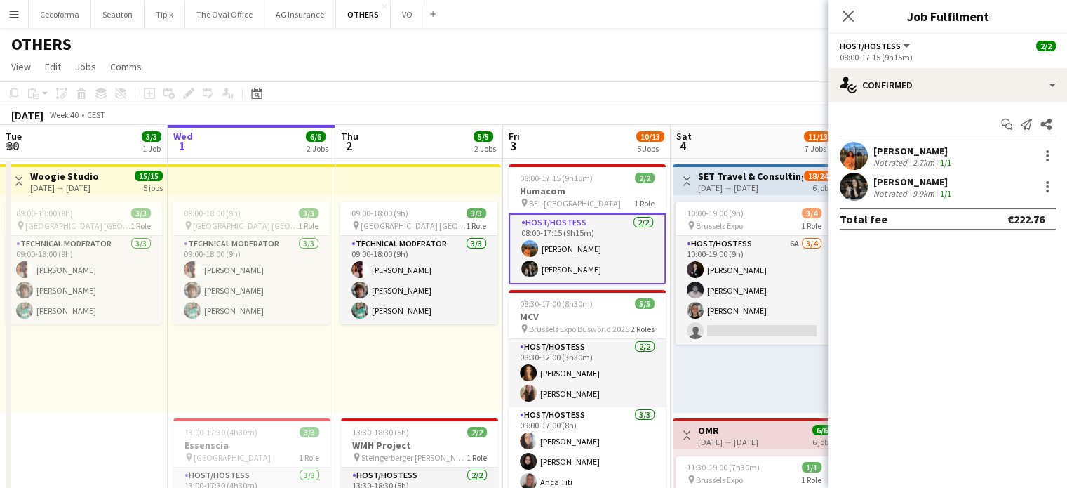
click at [227, 373] on div "09:00-18:00 (9h) 3/3 pin [GEOGRAPHIC_DATA] [GEOGRAPHIC_DATA] 1 Role Technical M…" at bounding box center [252, 304] width 168 height 218
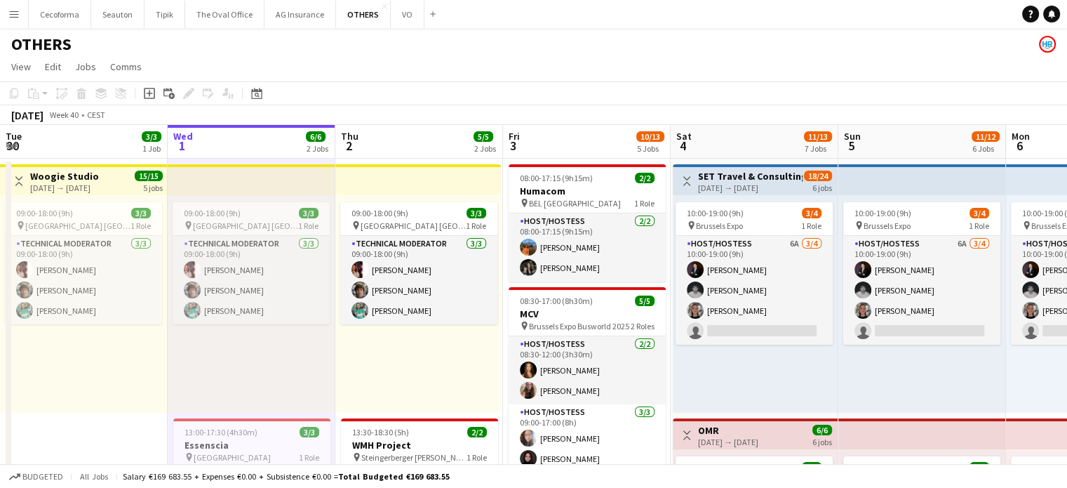
click at [9, 15] on app-icon "Menu" at bounding box center [13, 13] width 11 height 11
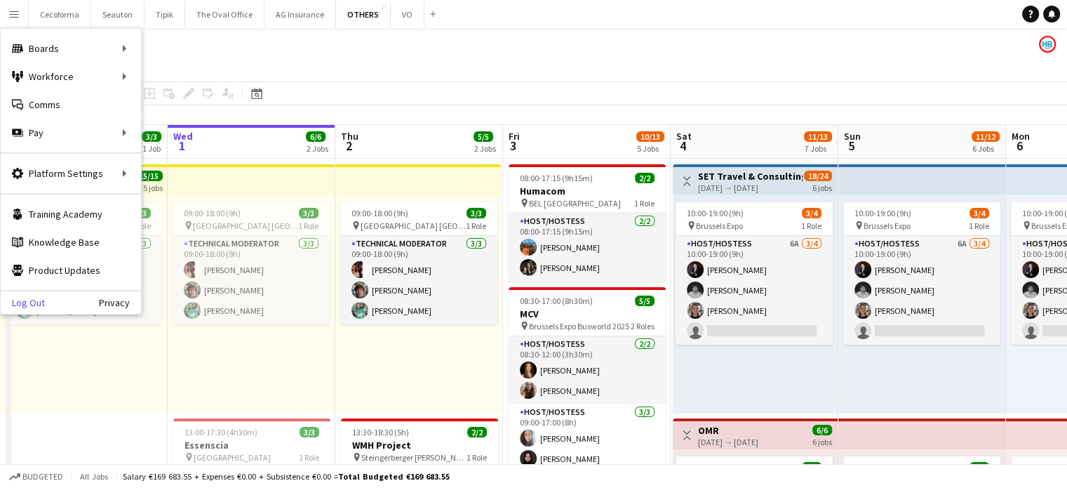
click at [17, 305] on link "Log Out" at bounding box center [23, 302] width 44 height 11
